Goal: Navigation & Orientation: Find specific page/section

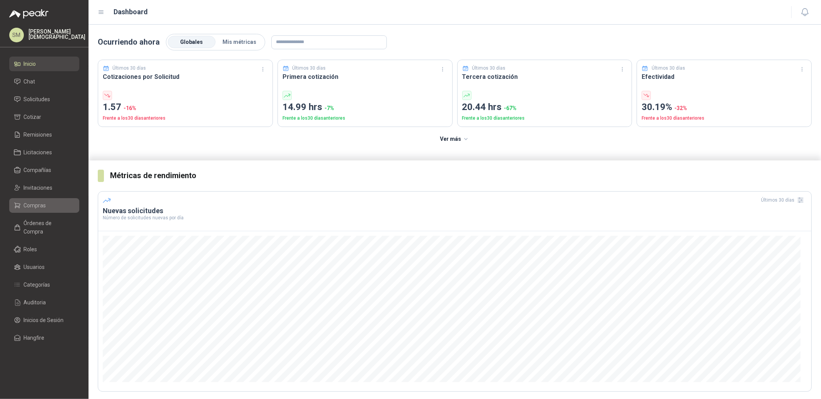
click at [26, 205] on span "Compras" at bounding box center [35, 205] width 22 height 8
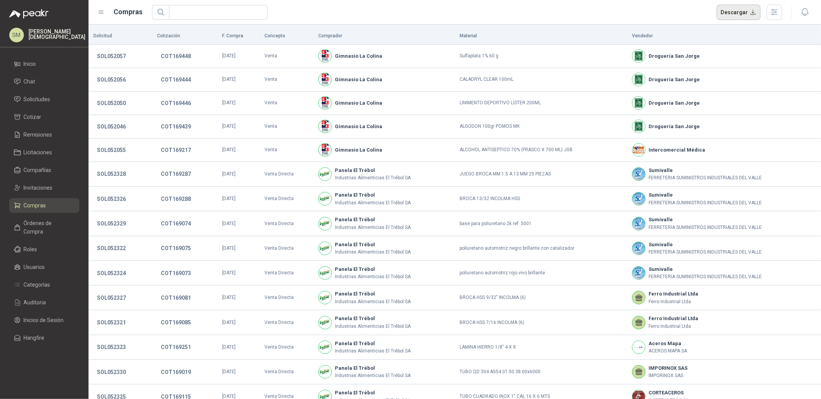
click at [739, 15] on button "Descargar" at bounding box center [738, 12] width 44 height 15
click at [42, 65] on li "Inicio" at bounding box center [44, 64] width 61 height 8
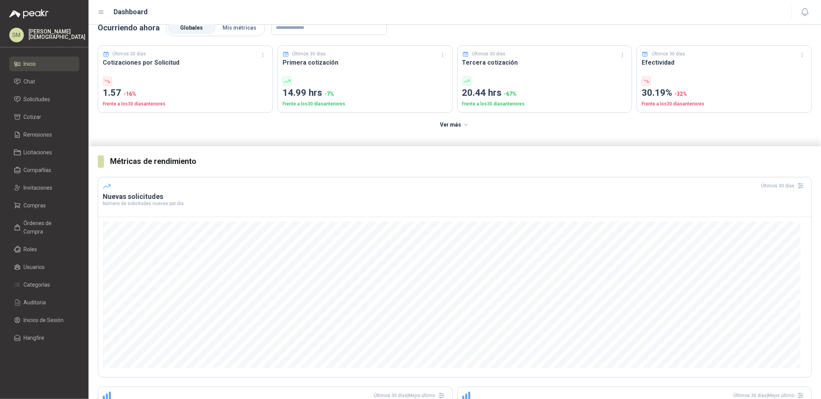
scroll to position [54, 0]
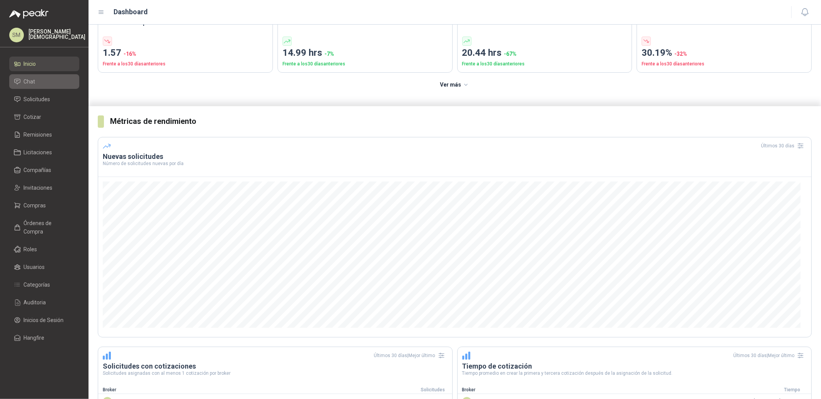
click at [34, 82] on span "Chat" at bounding box center [30, 81] width 12 height 8
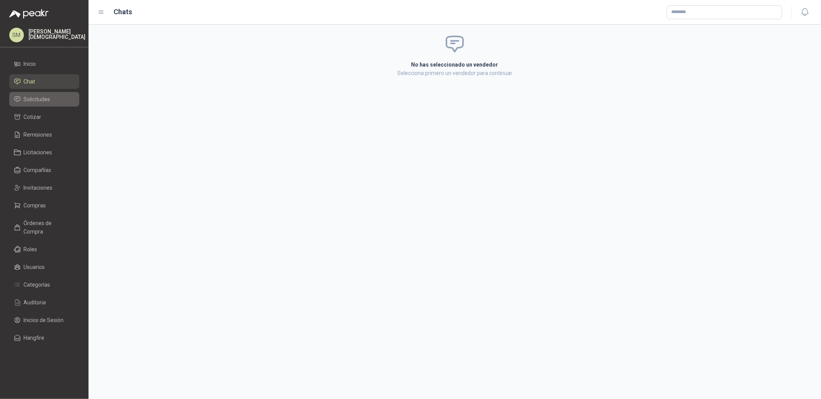
click at [29, 100] on span "Solicitudes" at bounding box center [37, 99] width 27 height 8
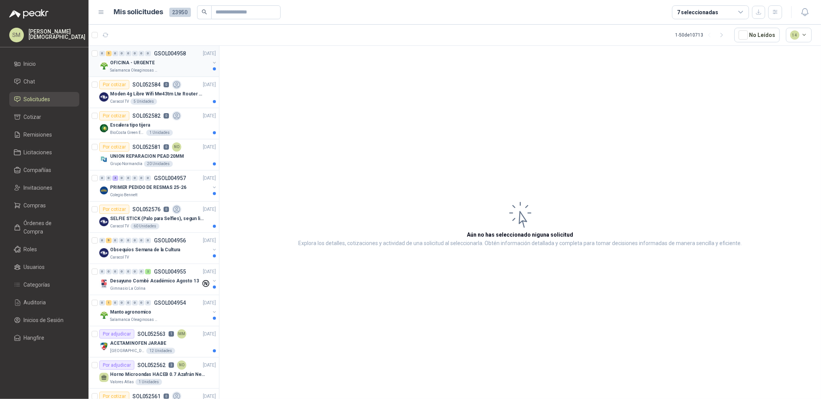
click at [162, 69] on div "Salamanca Oleaginosas SAS" at bounding box center [160, 70] width 100 height 6
click at [145, 69] on p "Salamanca Oleaginosas SAS" at bounding box center [134, 70] width 48 height 6
